Goal: Task Accomplishment & Management: Manage account settings

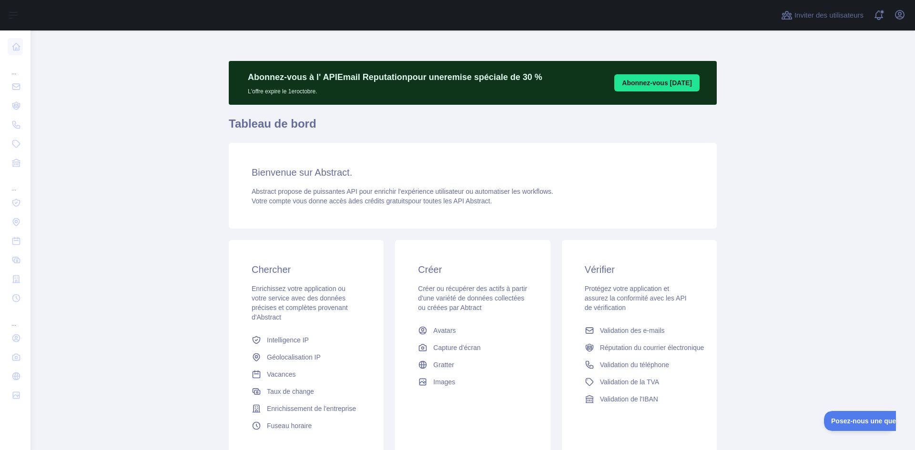
drag, startPoint x: 128, startPoint y: 235, endPoint x: 138, endPoint y: 237, distance: 9.7
click at [129, 235] on main "Abonnez-vous à l' API Email Reputation pour une remise spéciale de 30 % L'offre…" at bounding box center [472, 240] width 884 height 420
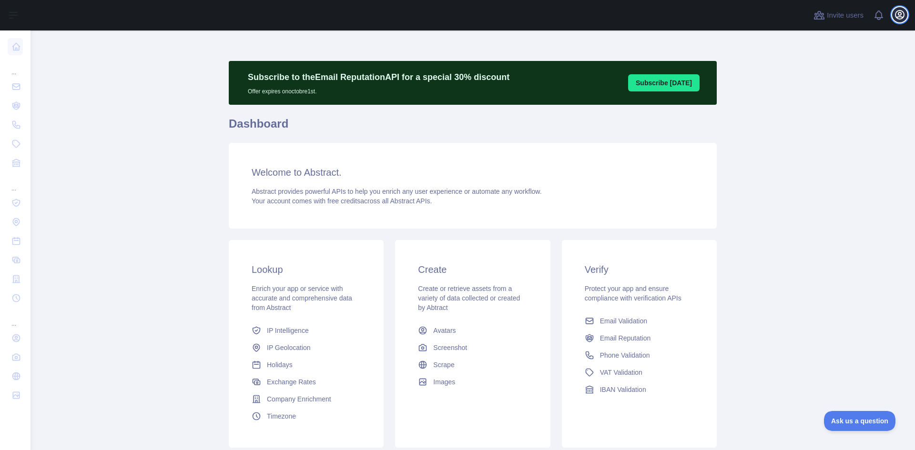
click at [903, 14] on icon "button" at bounding box center [899, 14] width 11 height 11
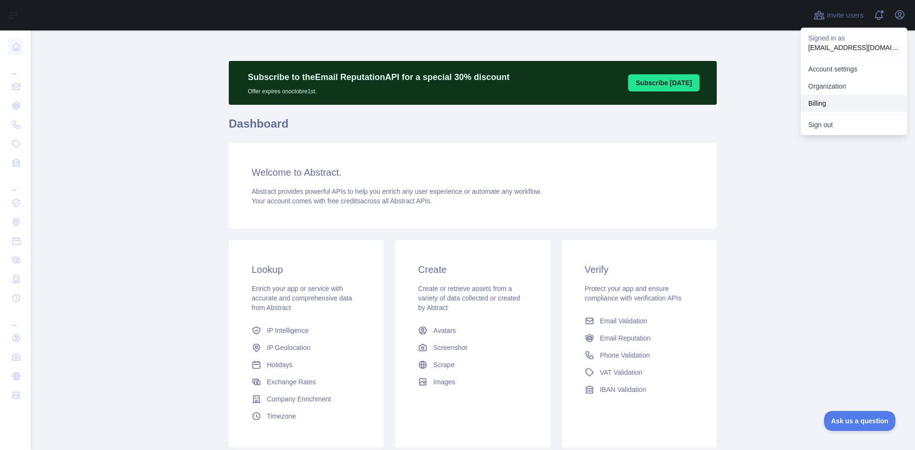
click at [819, 100] on button "Billing" at bounding box center [853, 103] width 107 height 17
